Goal: Task Accomplishment & Management: Manage account settings

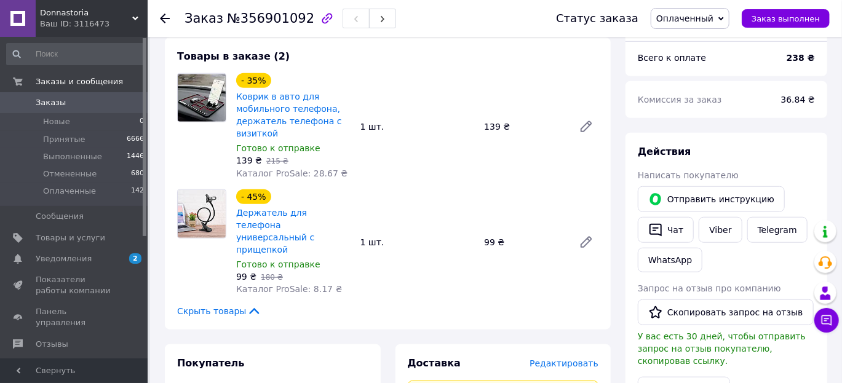
scroll to position [430, 0]
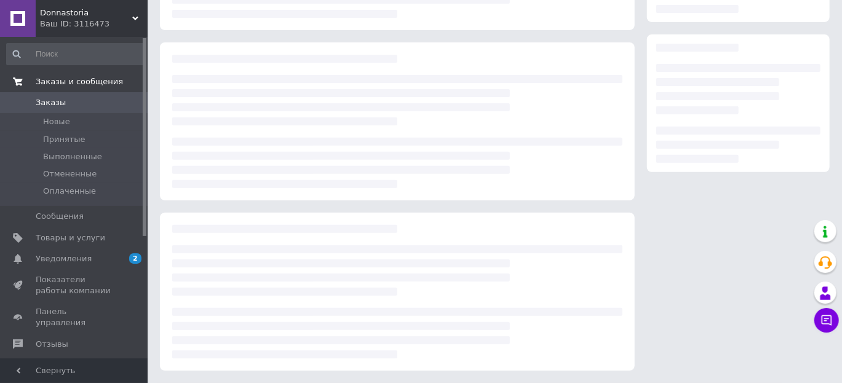
scroll to position [179, 0]
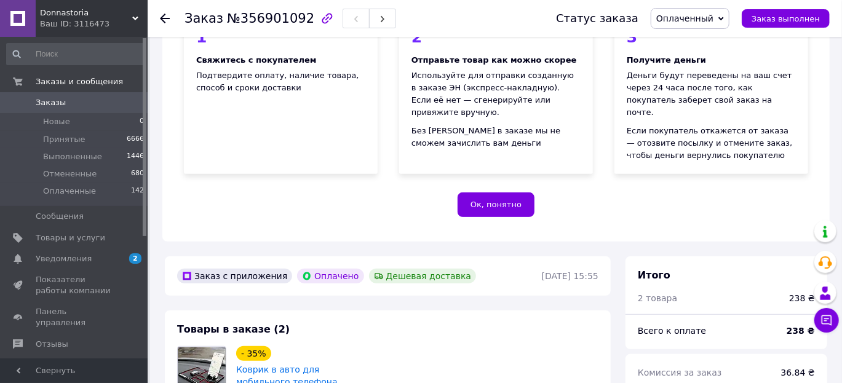
click at [103, 105] on span "Заказы" at bounding box center [75, 102] width 78 height 11
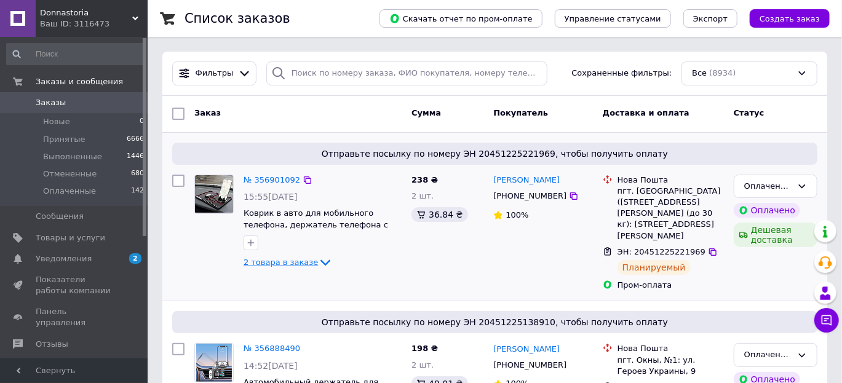
click at [299, 258] on span "2 товара в заказе" at bounding box center [280, 262] width 74 height 9
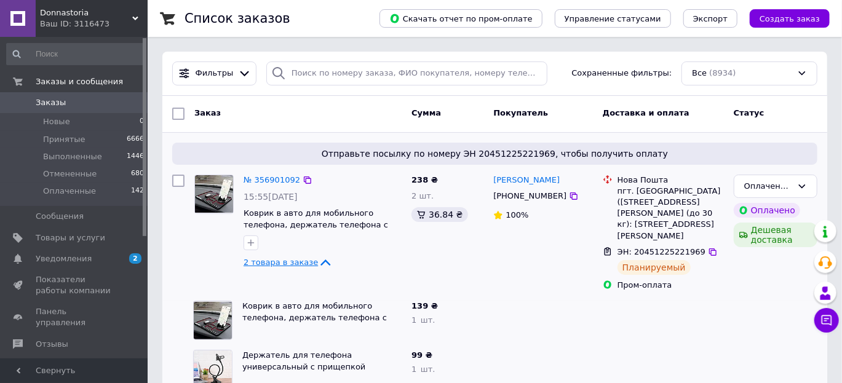
click at [267, 262] on span "2 товара в заказе" at bounding box center [280, 262] width 74 height 9
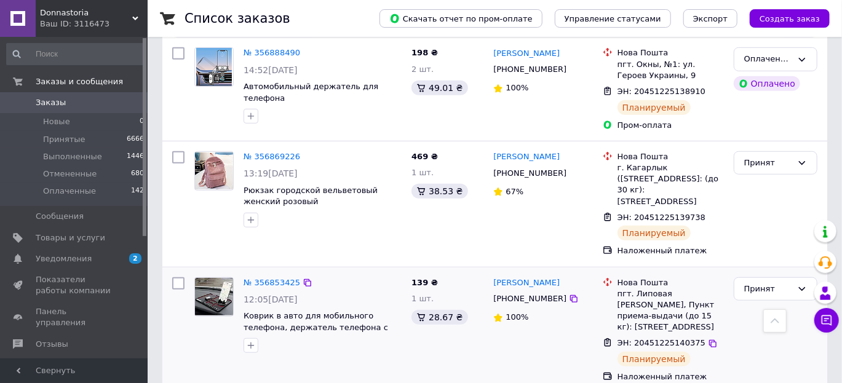
scroll to position [369, 0]
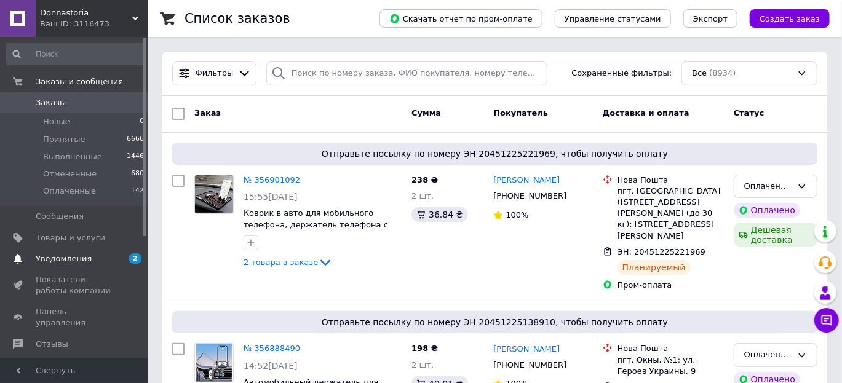
click at [100, 259] on span "Уведомления" at bounding box center [75, 258] width 78 height 11
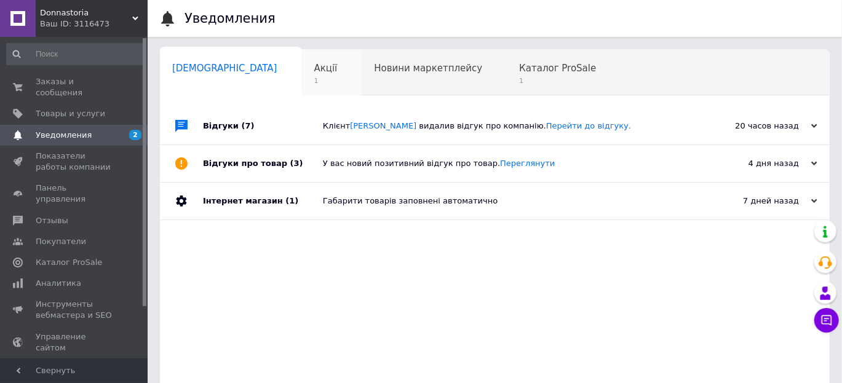
click at [302, 84] on div "Акції 1" at bounding box center [332, 73] width 60 height 47
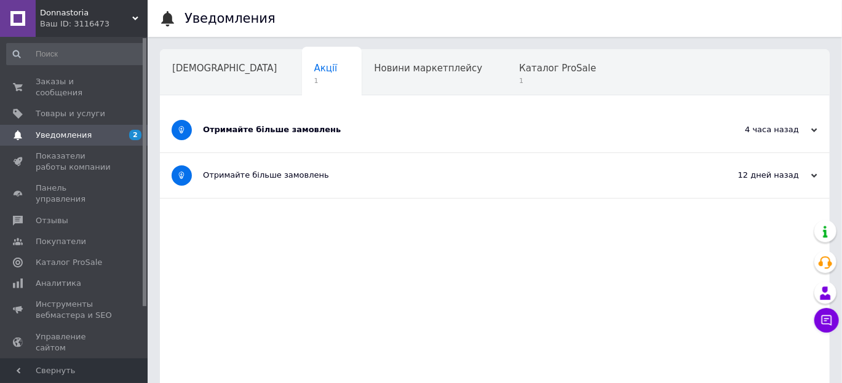
click at [354, 144] on div "Отримайте більше замовлень" at bounding box center [448, 130] width 491 height 45
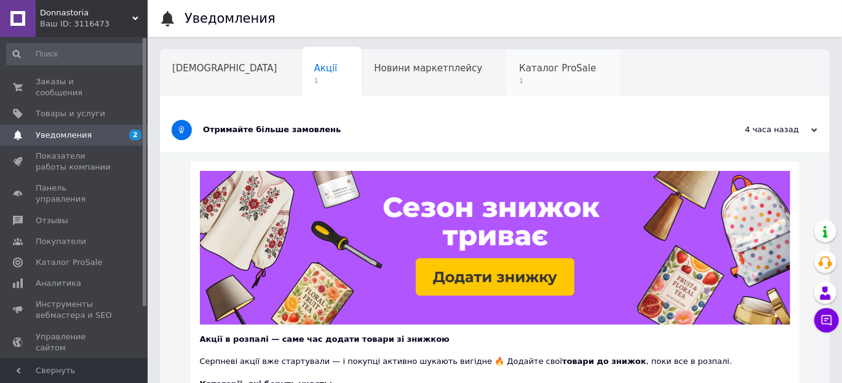
click at [519, 79] on span "1" at bounding box center [557, 80] width 77 height 9
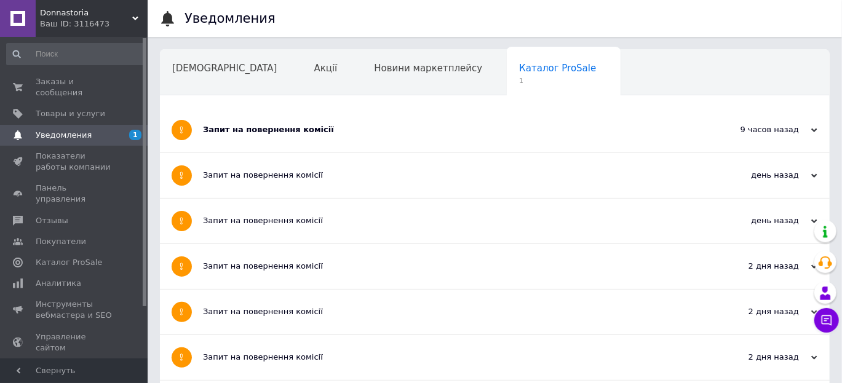
click at [266, 134] on div "Запит на повернення комісії" at bounding box center [448, 129] width 491 height 11
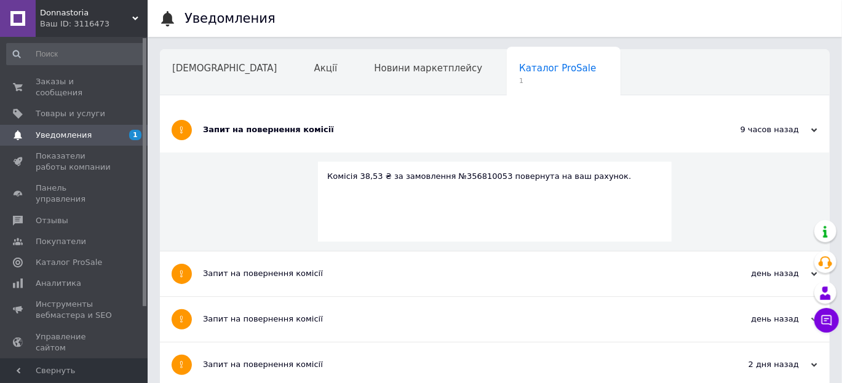
click at [266, 134] on div "Запит на повернення комісії" at bounding box center [448, 129] width 491 height 11
